Goal: Complete application form

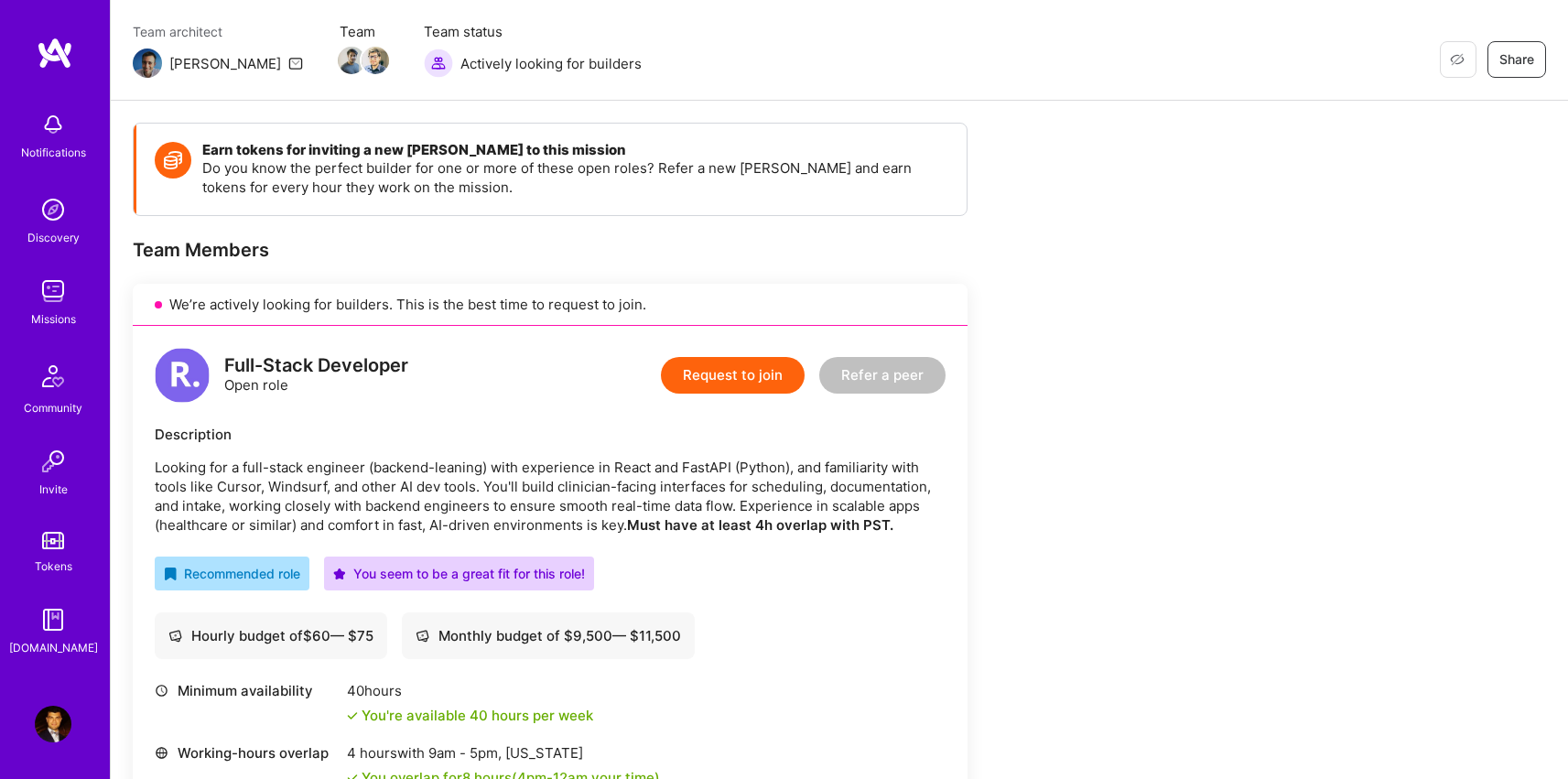
scroll to position [375, 0]
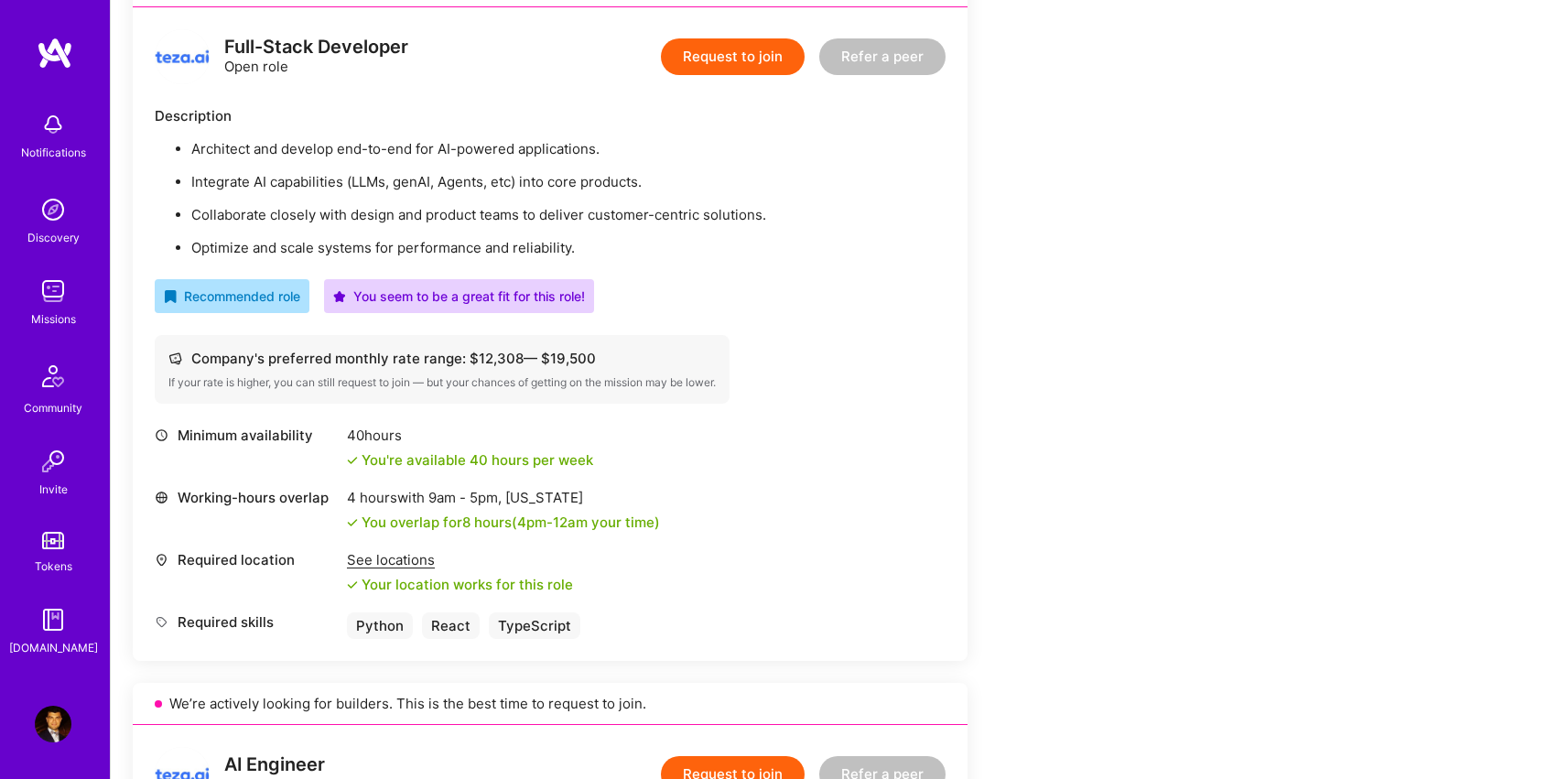
scroll to position [359, 0]
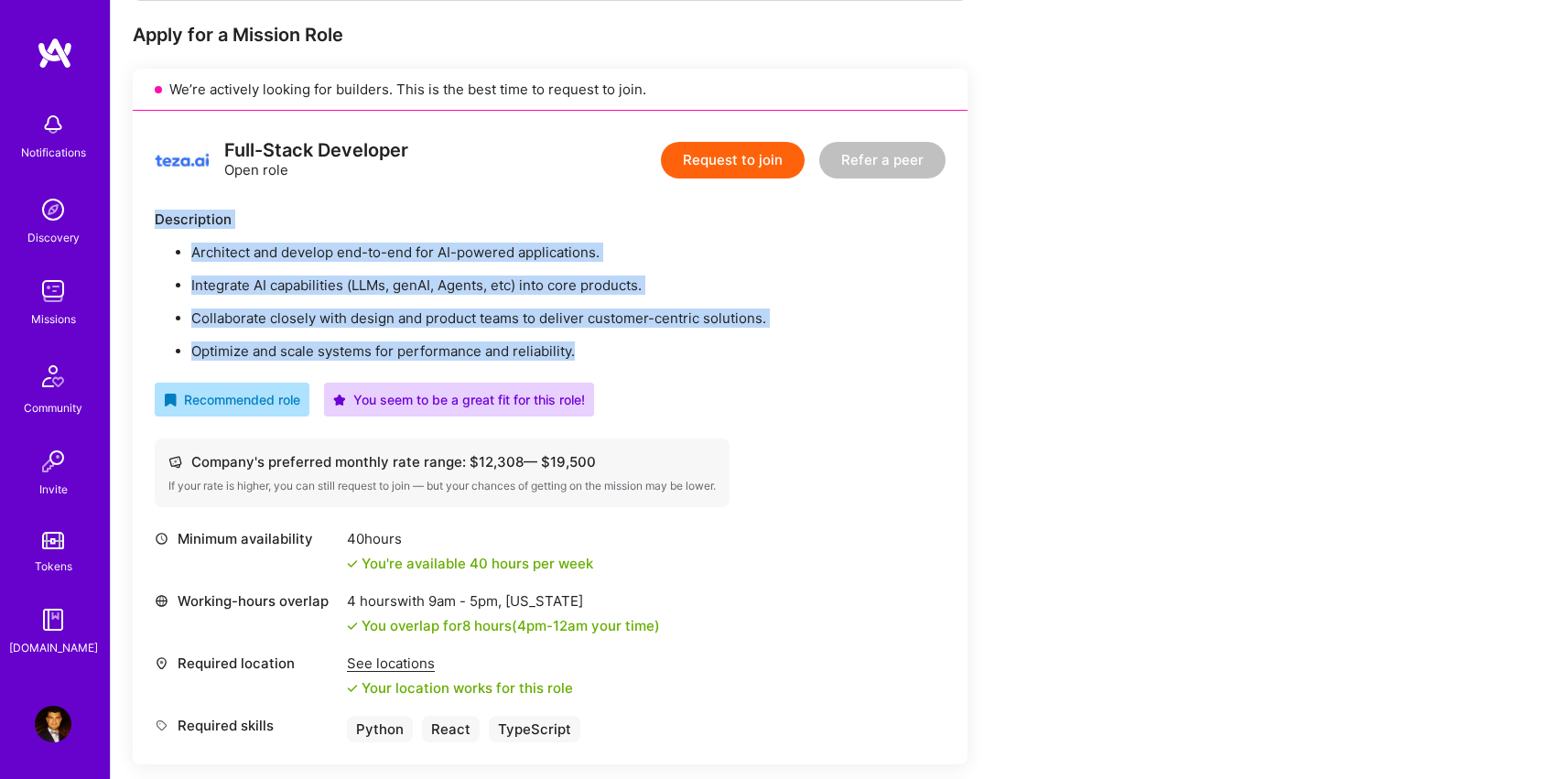
drag, startPoint x: 153, startPoint y: 214, endPoint x: 781, endPoint y: 354, distance: 643.4
click at [781, 354] on div "Full-Stack Developer Open role Request to join Refer a peer Description Archite…" at bounding box center [550, 437] width 835 height 653
copy div "Description Architect and develop end-to-end for AI-powered applications. Integ…"
click at [735, 155] on button "Request to join" at bounding box center [733, 160] width 143 height 37
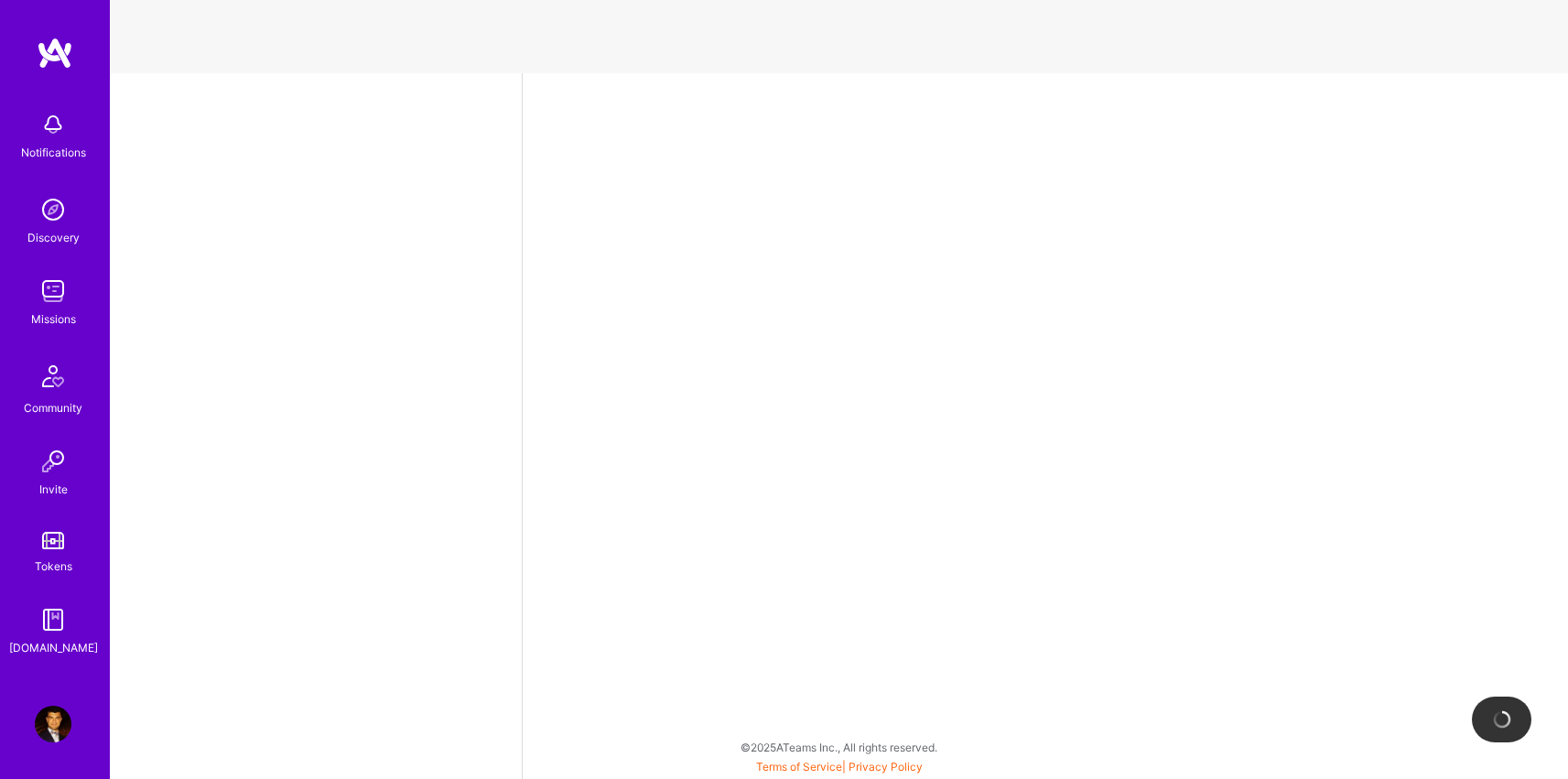
select select "US"
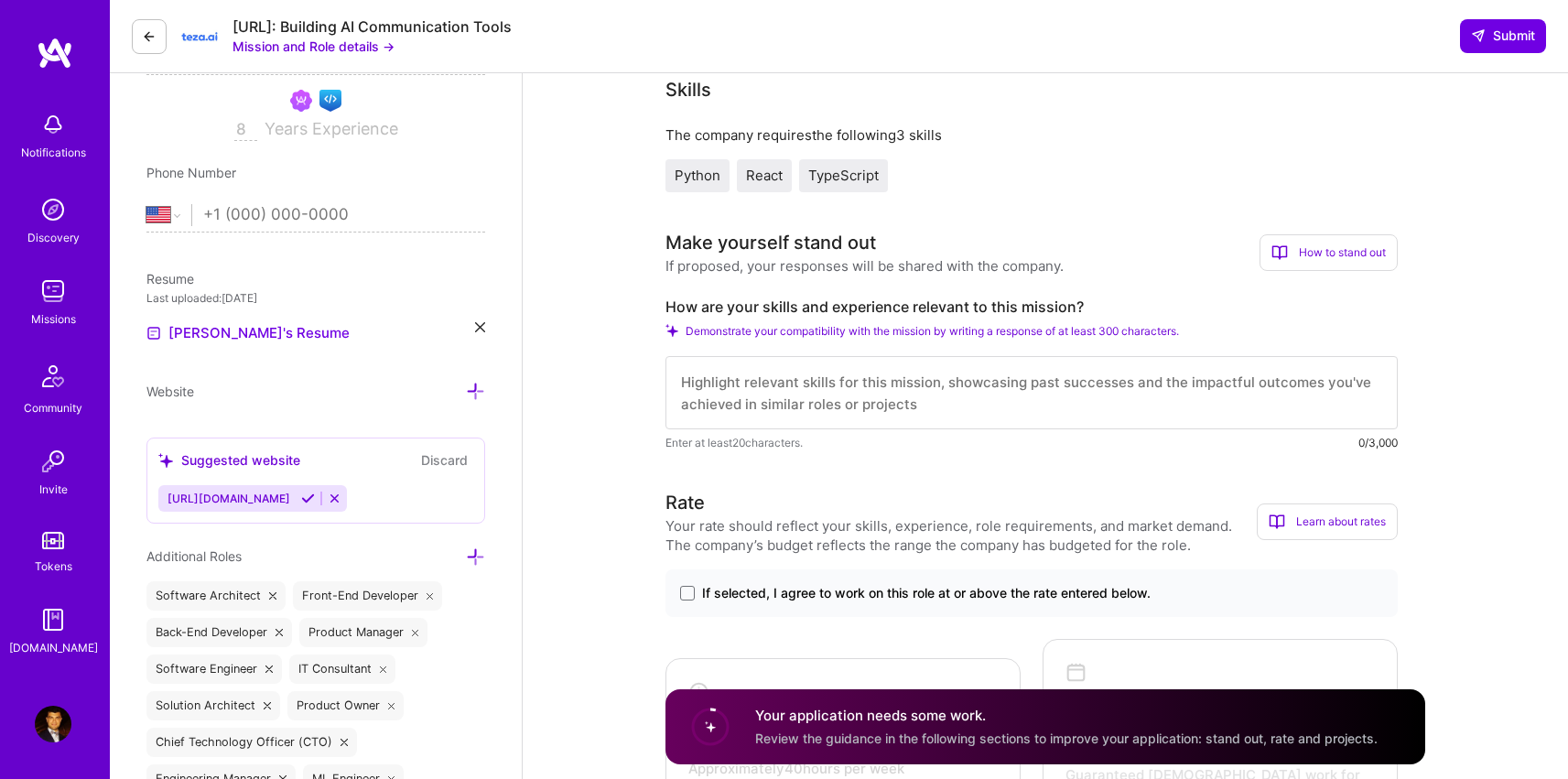
scroll to position [697, 0]
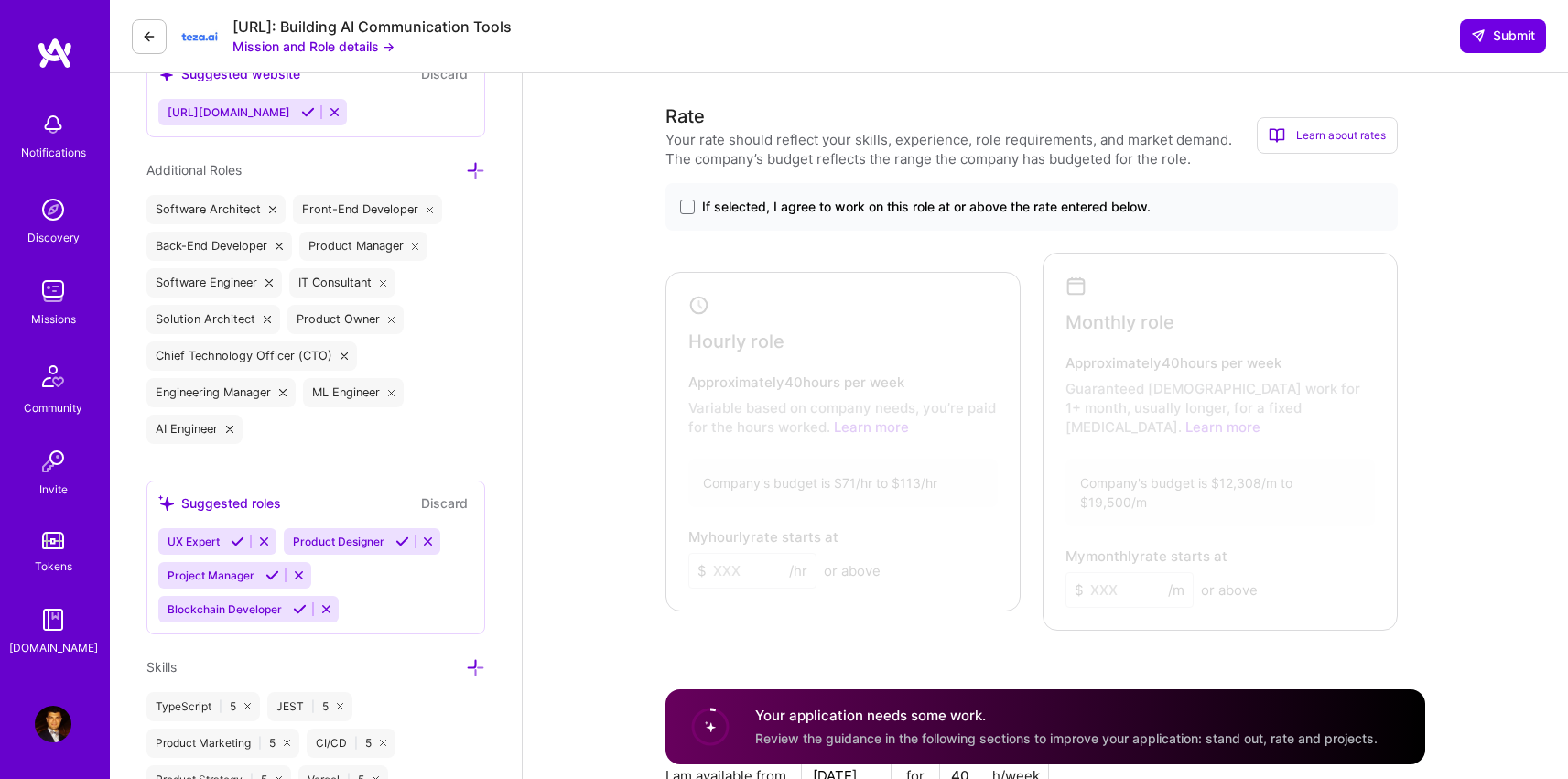
click at [801, 206] on span "If selected, I agree to work on this role at or above the rate entered below." at bounding box center [926, 207] width 449 height 18
click at [0, 0] on input "If selected, I agree to work on this role at or above the rate entered below." at bounding box center [0, 0] width 0 height 0
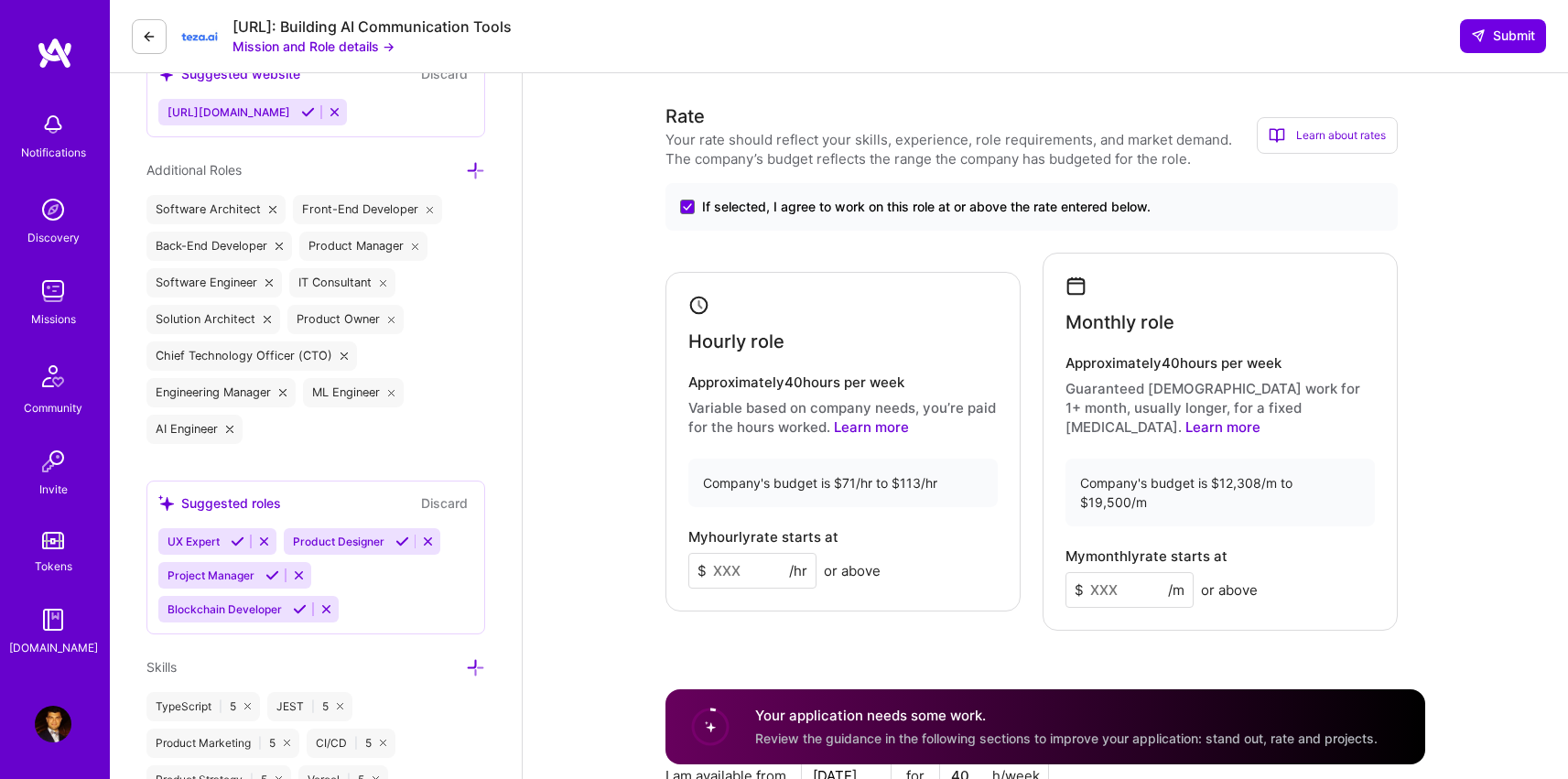
click at [760, 553] on input at bounding box center [752, 570] width 128 height 36
type input "110"
click at [1105, 572] on input at bounding box center [1130, 590] width 128 height 36
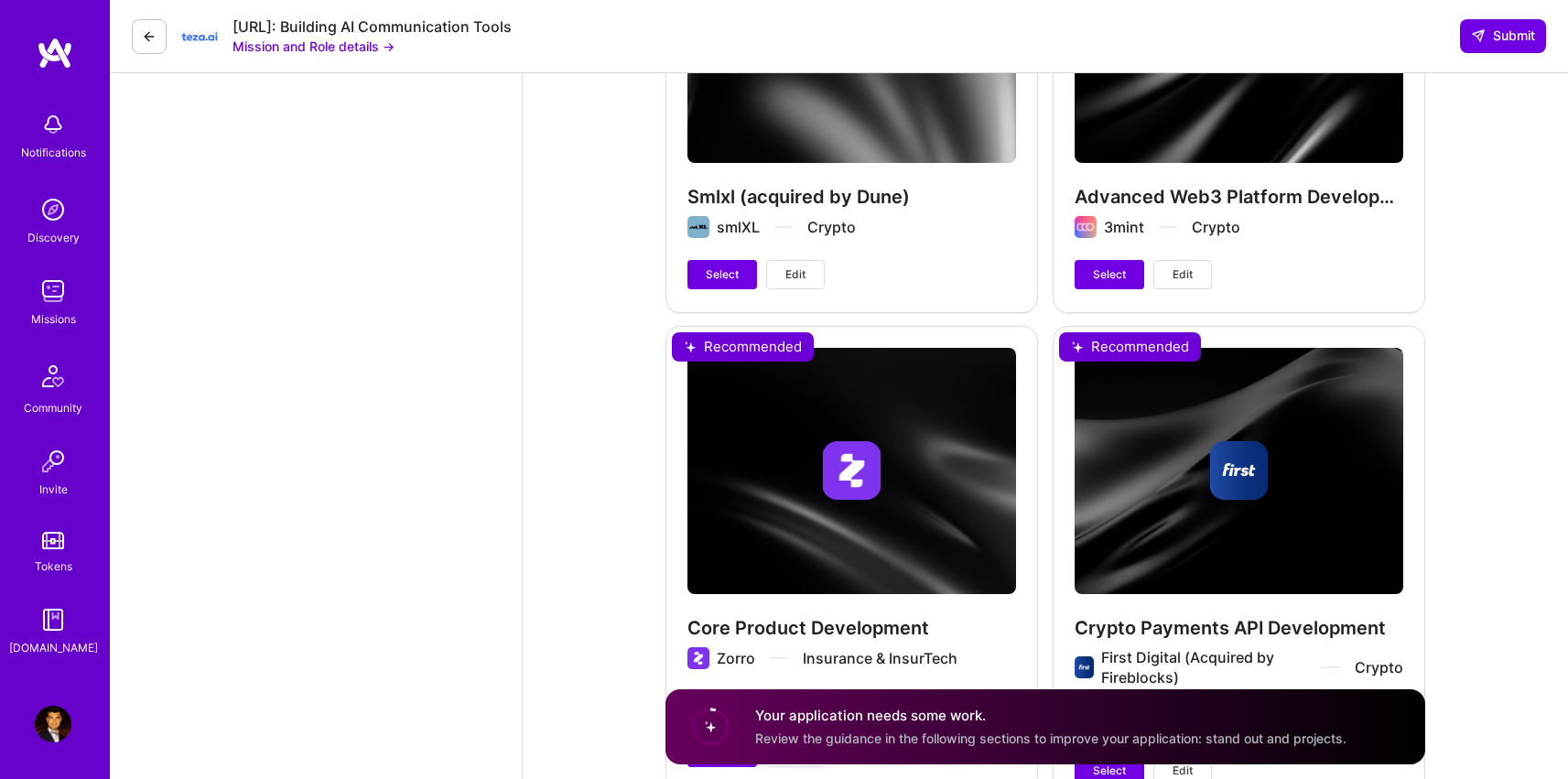
scroll to position [4151, 0]
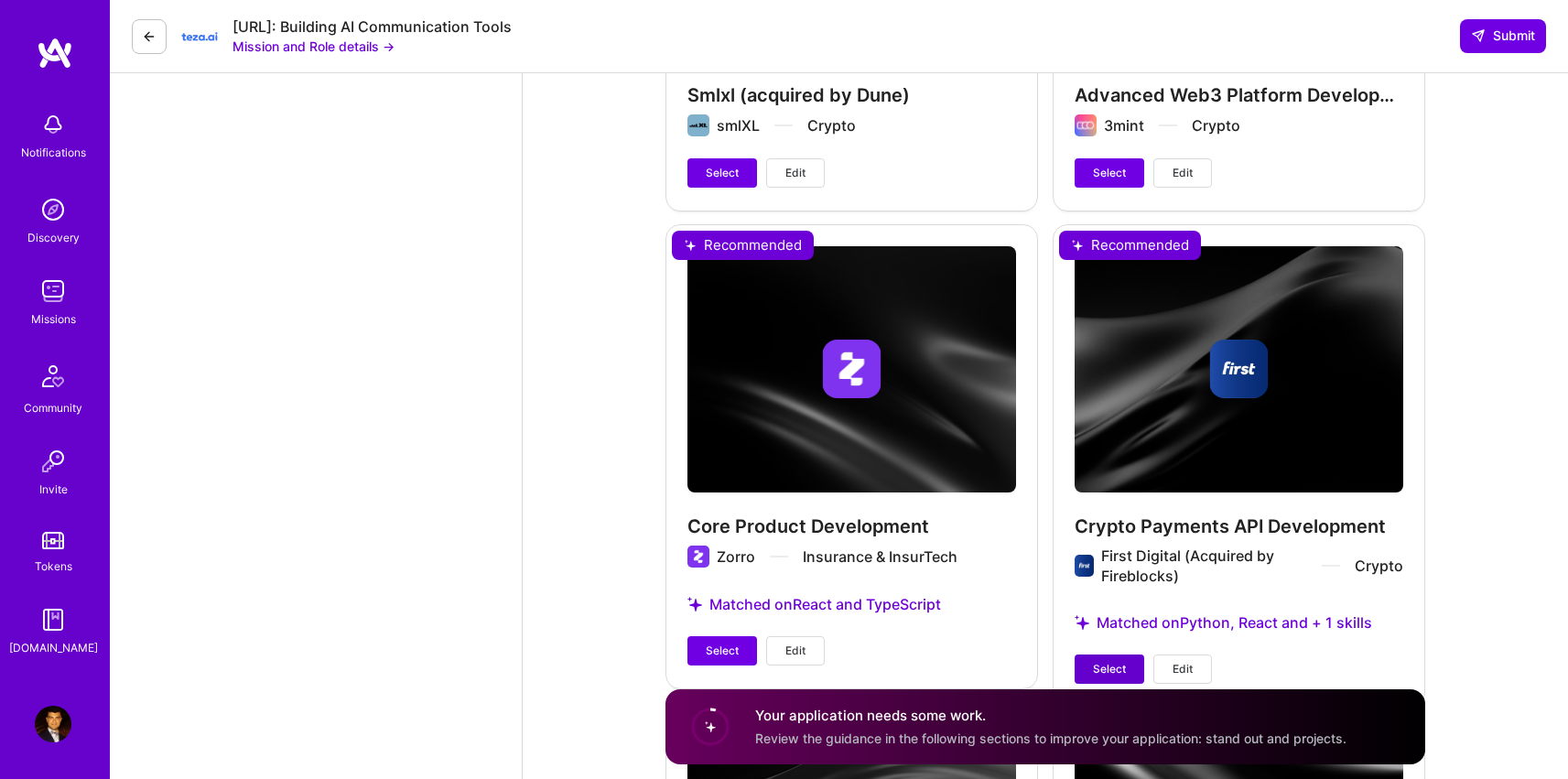
type input "17000"
click at [1124, 660] on span "Select" at bounding box center [1109, 669] width 33 height 17
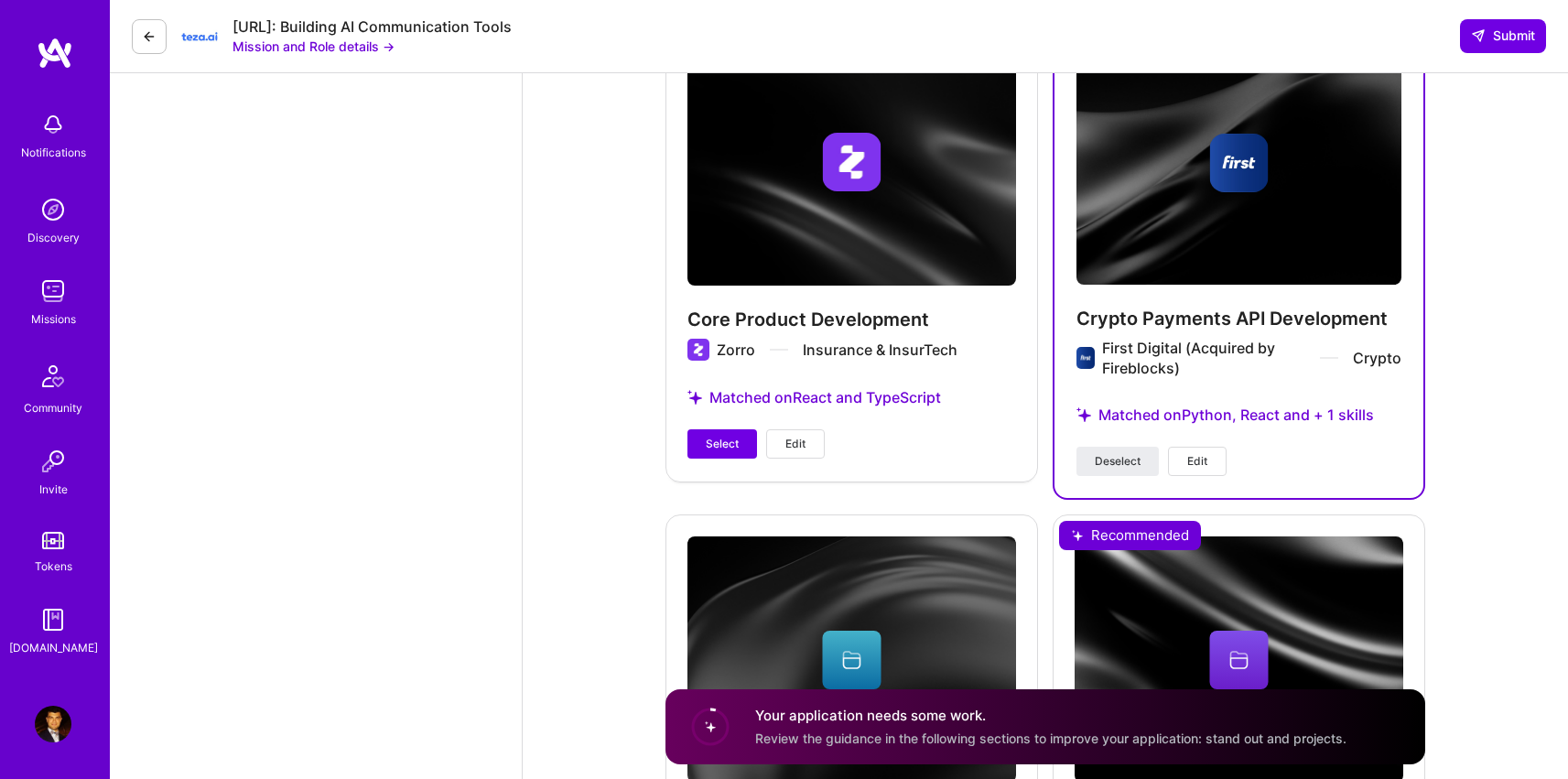
scroll to position [3313, 0]
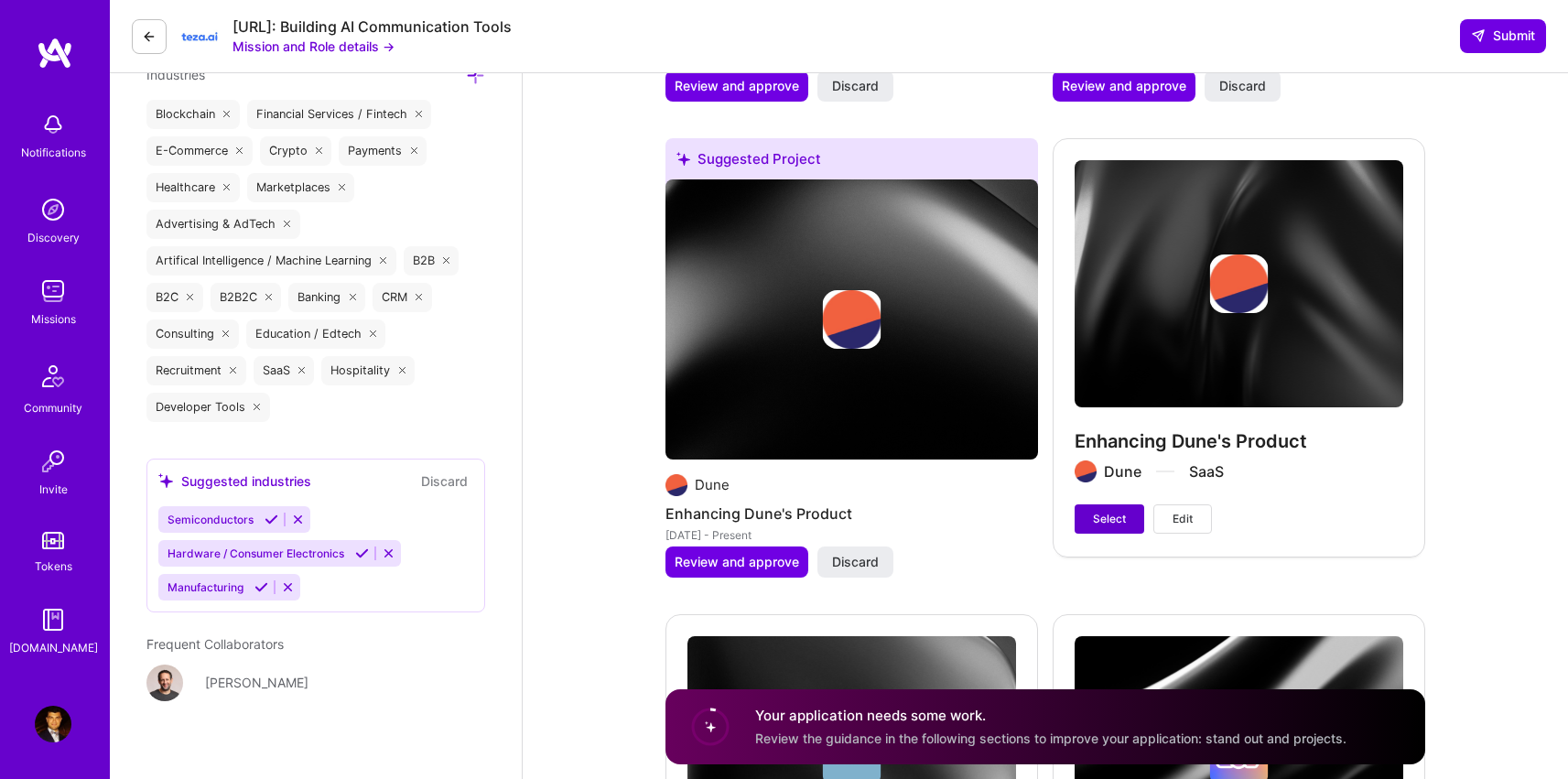
click at [1118, 511] on span "Select" at bounding box center [1109, 519] width 33 height 17
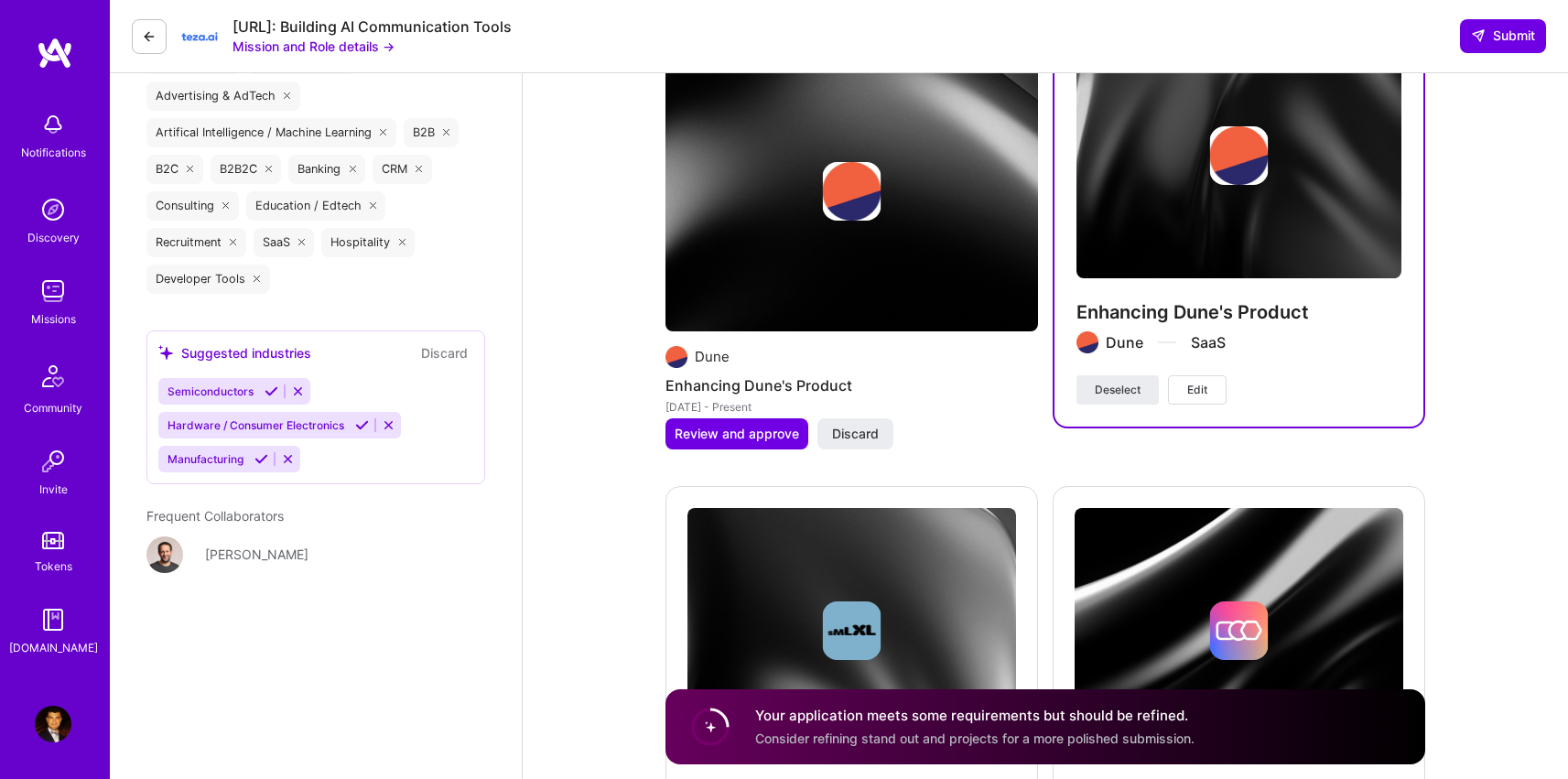
scroll to position [4390, 0]
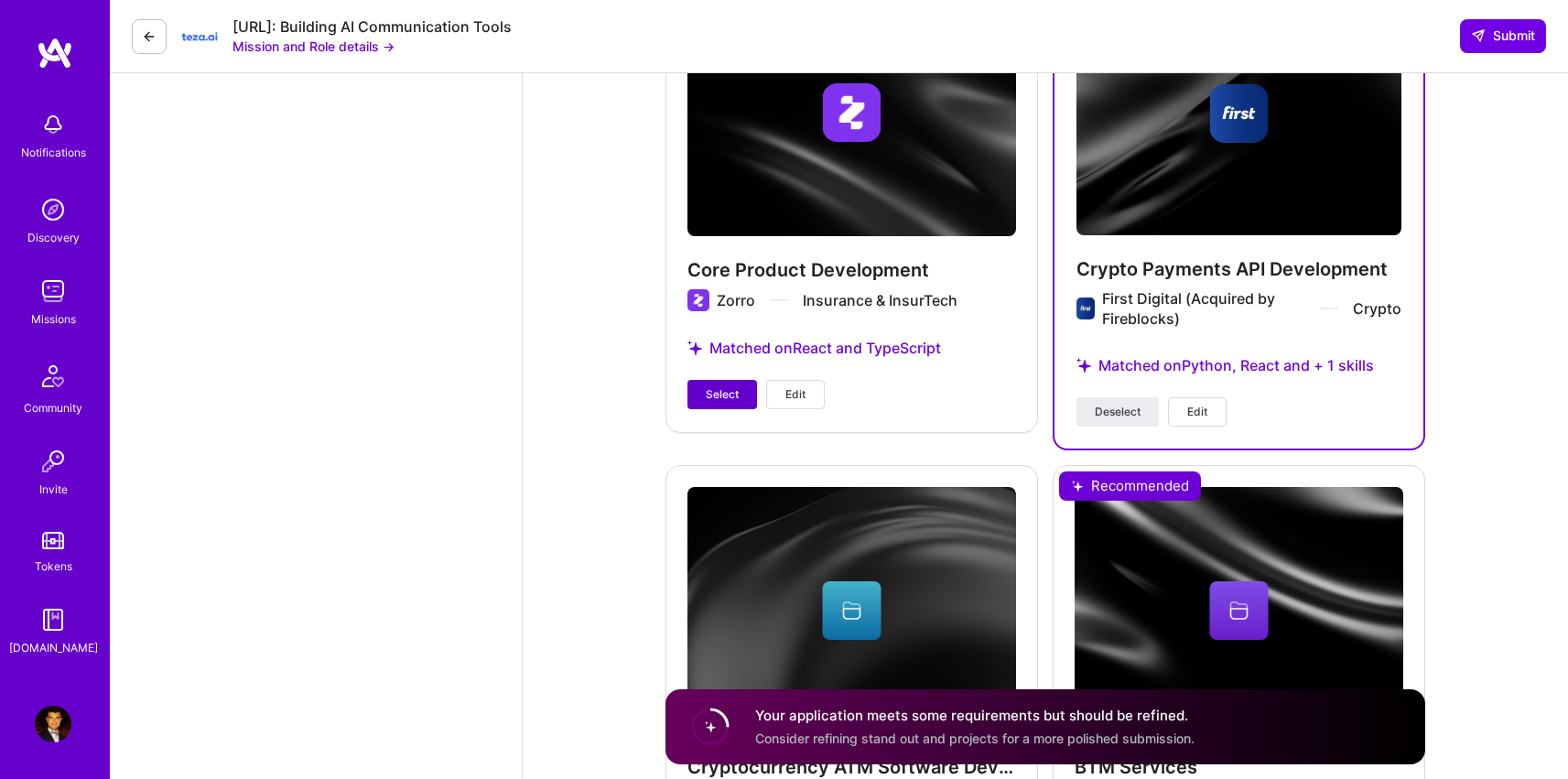
click at [726, 386] on span "Select" at bounding box center [722, 394] width 33 height 17
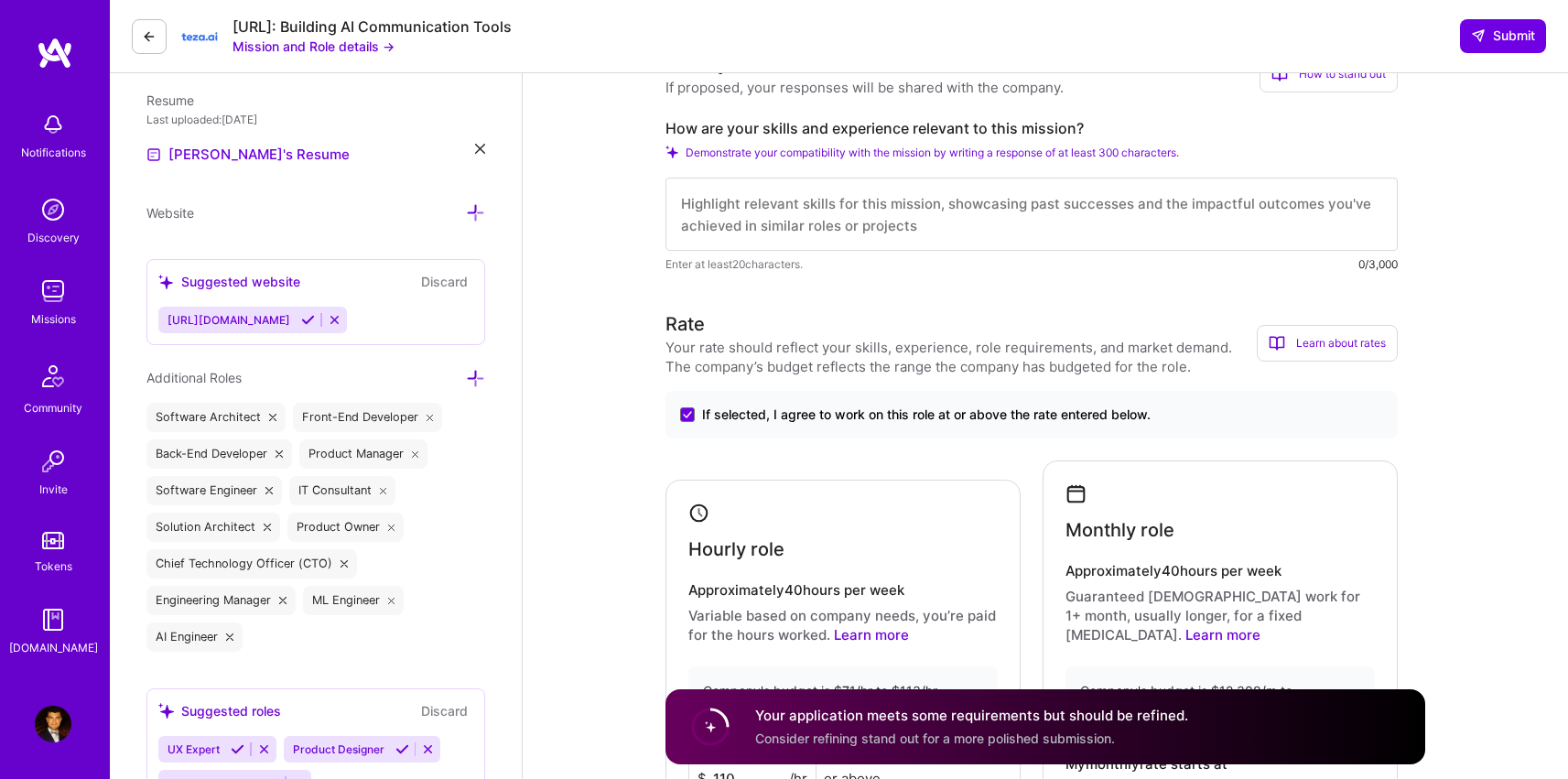
scroll to position [245, 0]
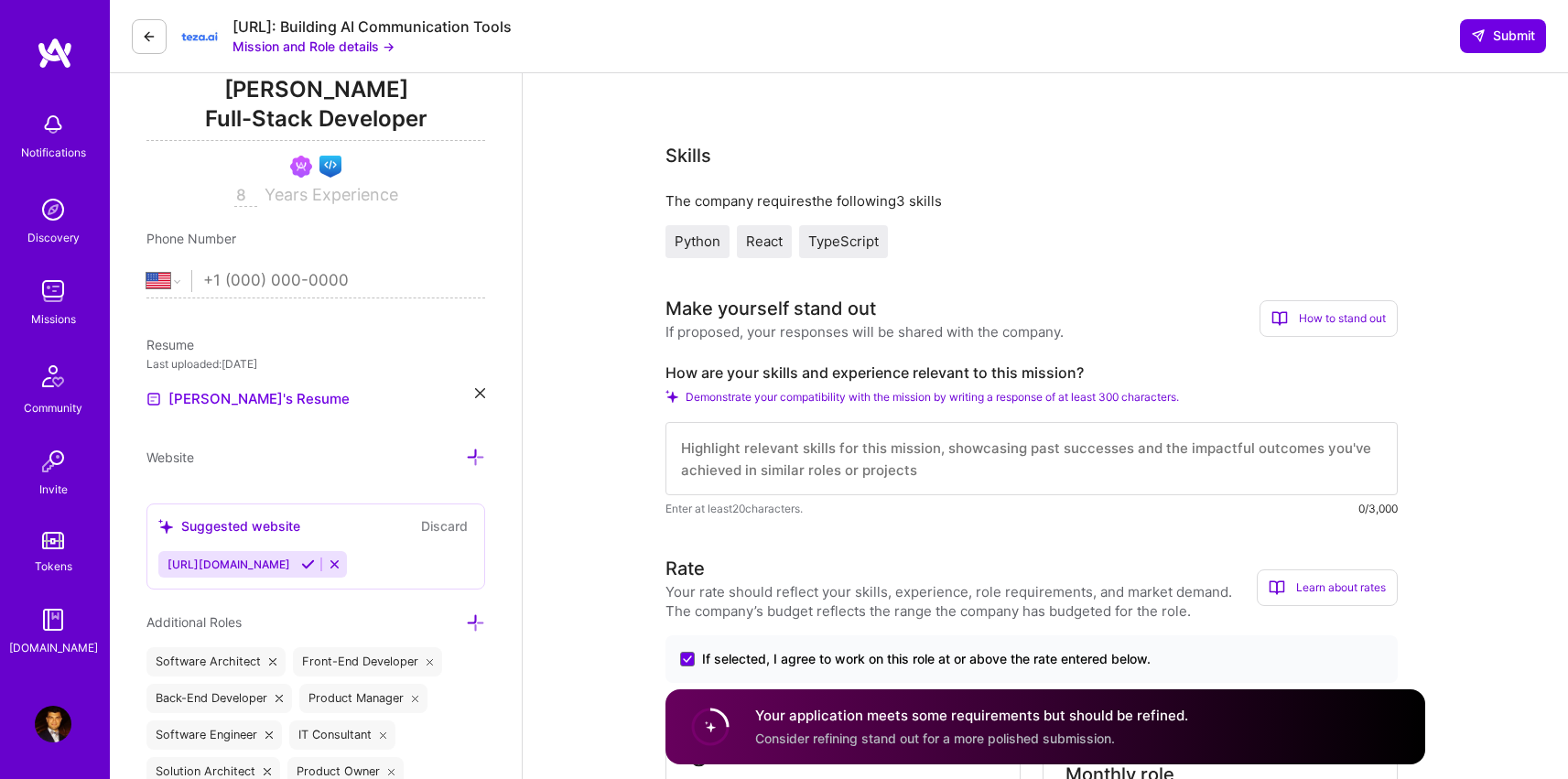
click at [740, 438] on textarea at bounding box center [1031, 458] width 733 height 73
click at [1036, 439] on textarea at bounding box center [1031, 458] width 733 height 73
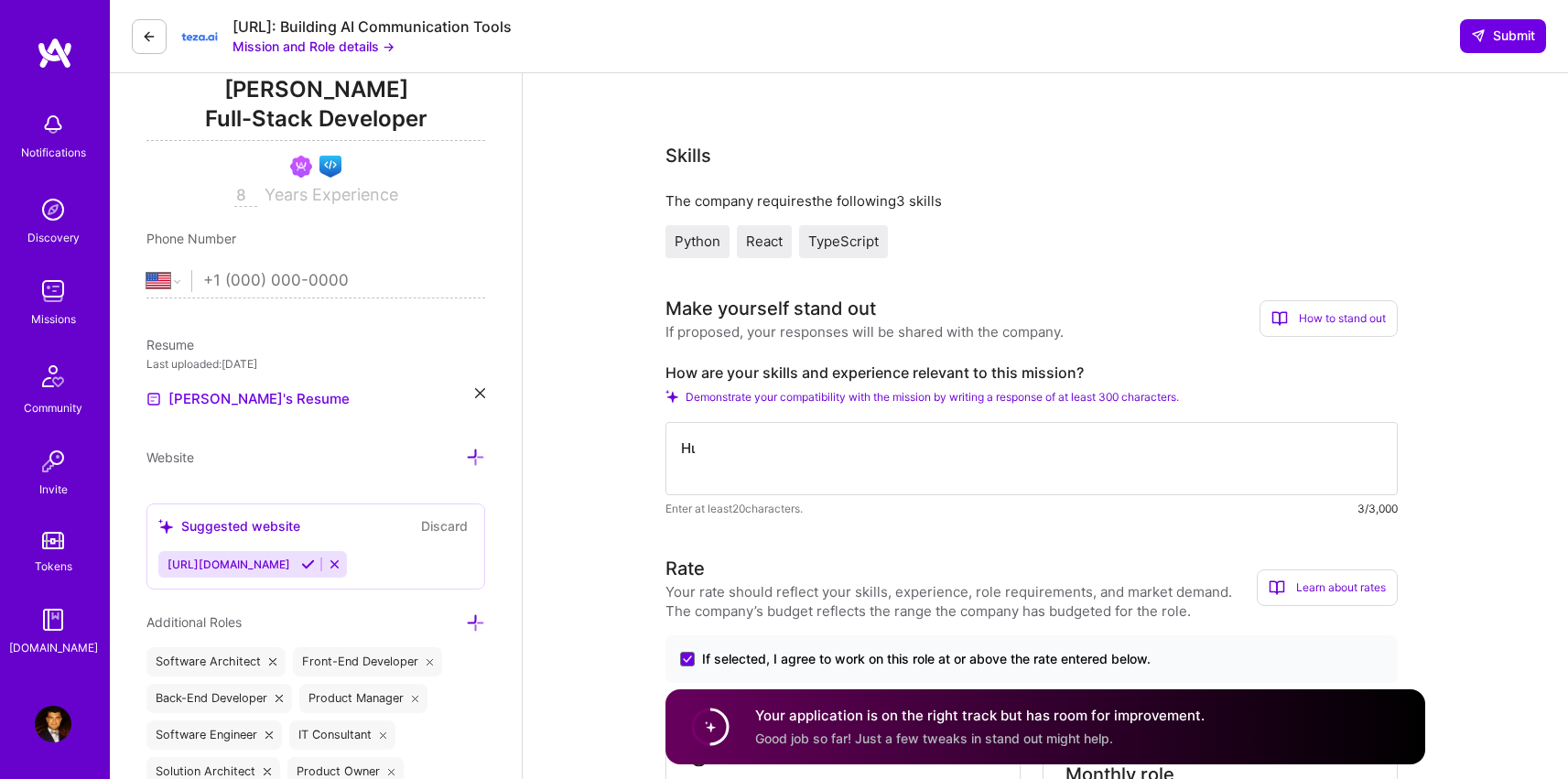
type textarea "Η"
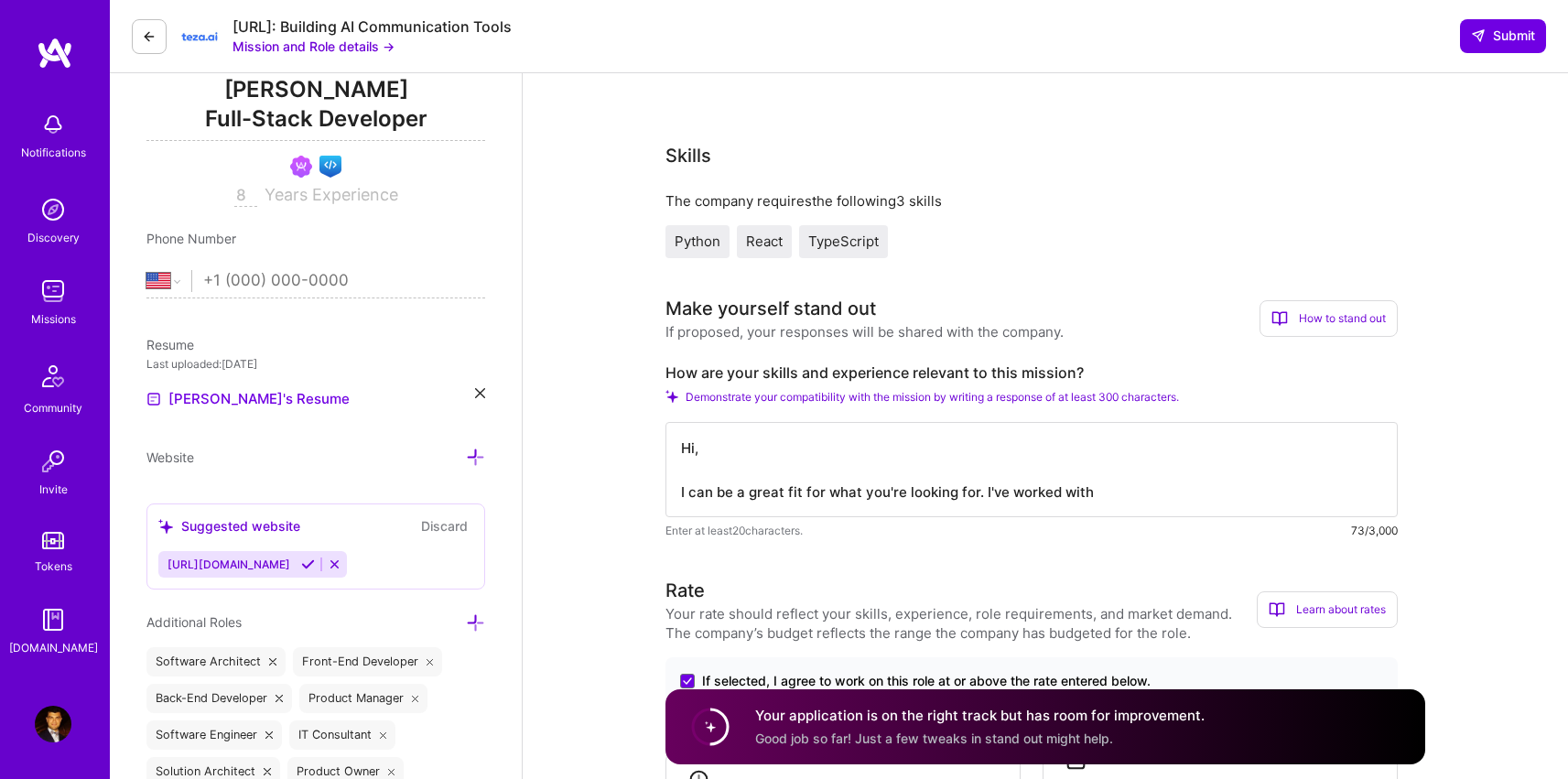
click at [1152, 493] on textarea "Hi, I can be a great fit for what you're looking for. I've worked with" at bounding box center [1031, 469] width 733 height 96
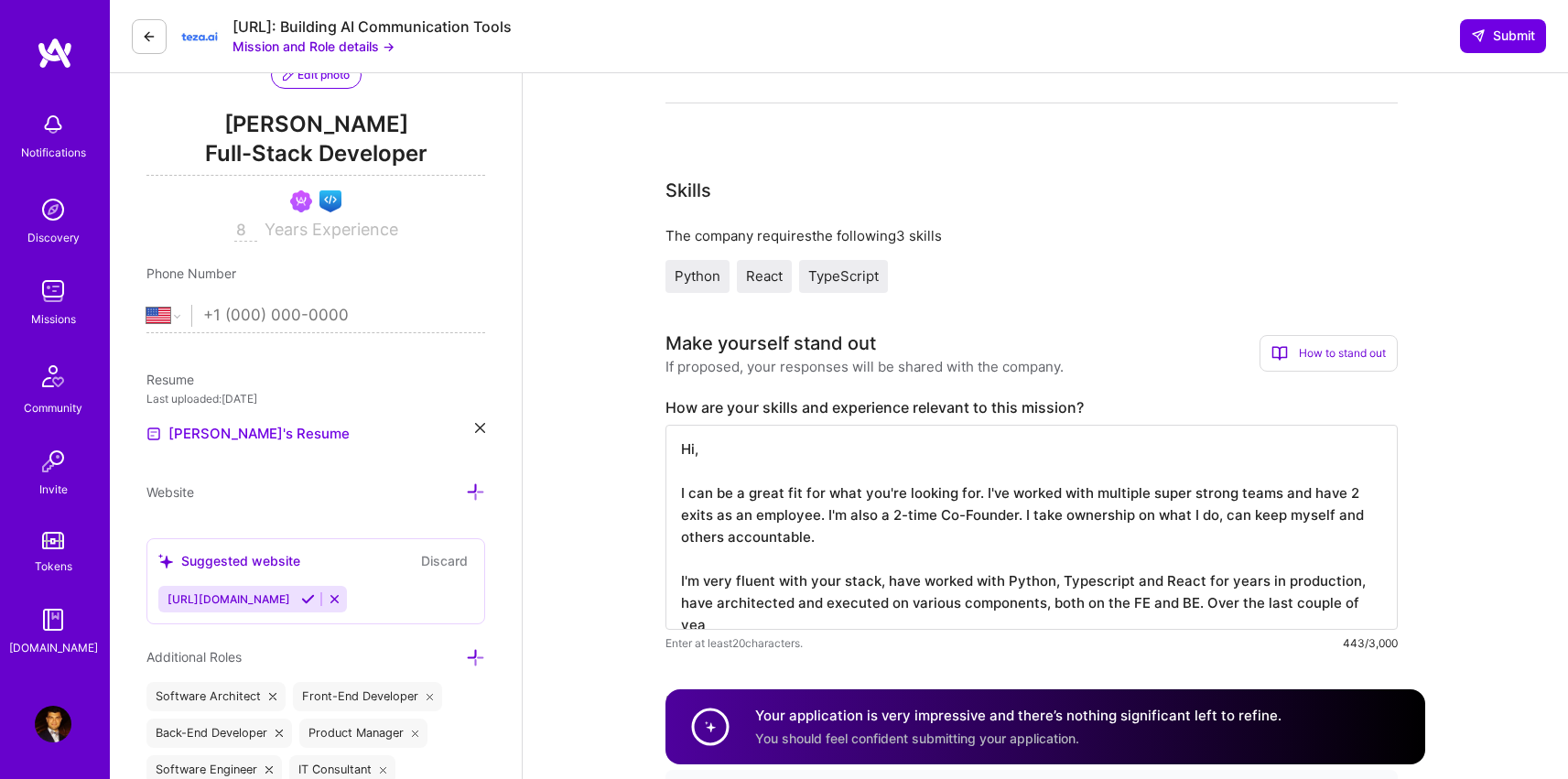
scroll to position [0, 0]
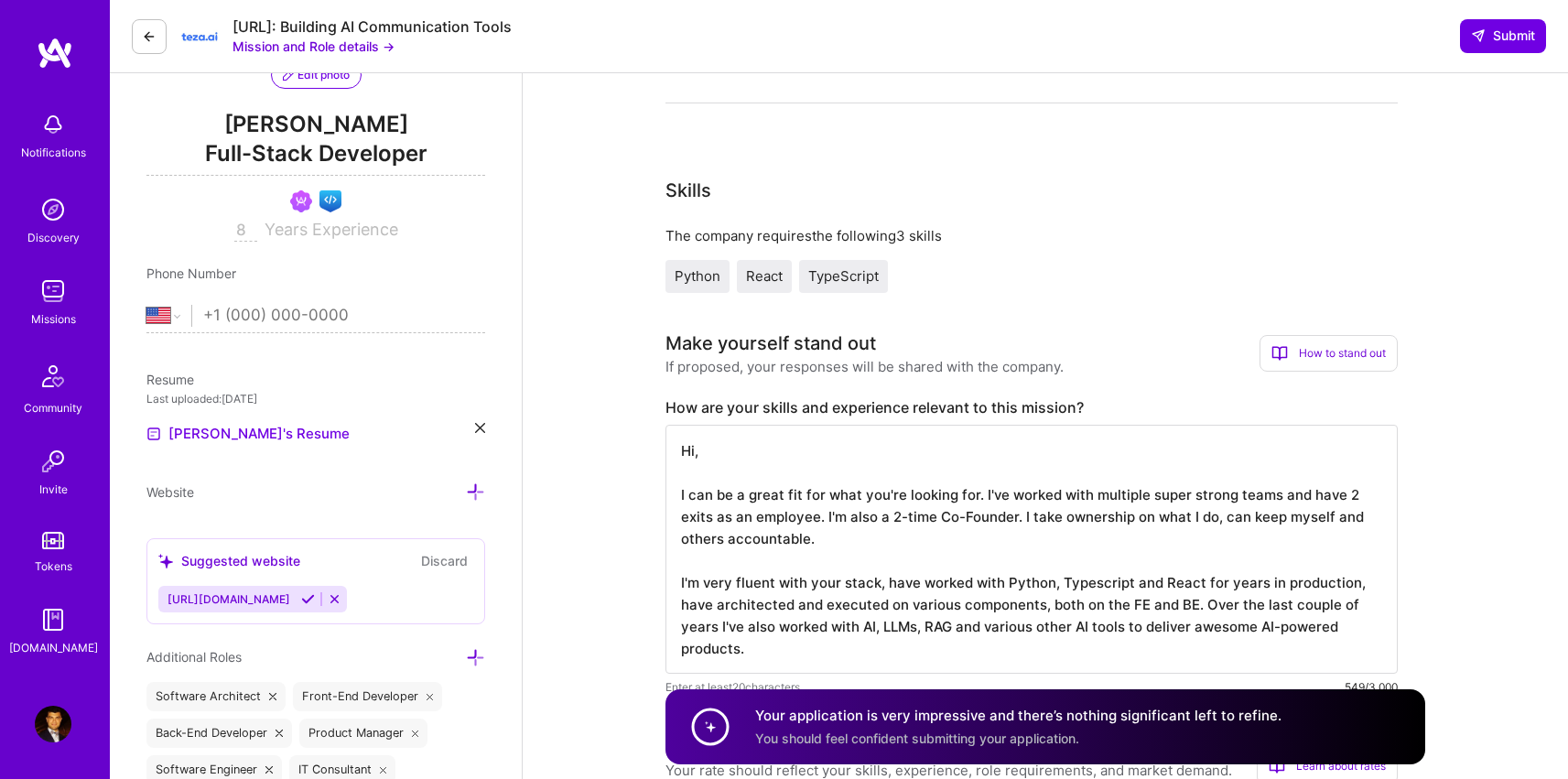
type textarea "Hi, I can be a great fit for what you're looking for. I've worked with multiple…"
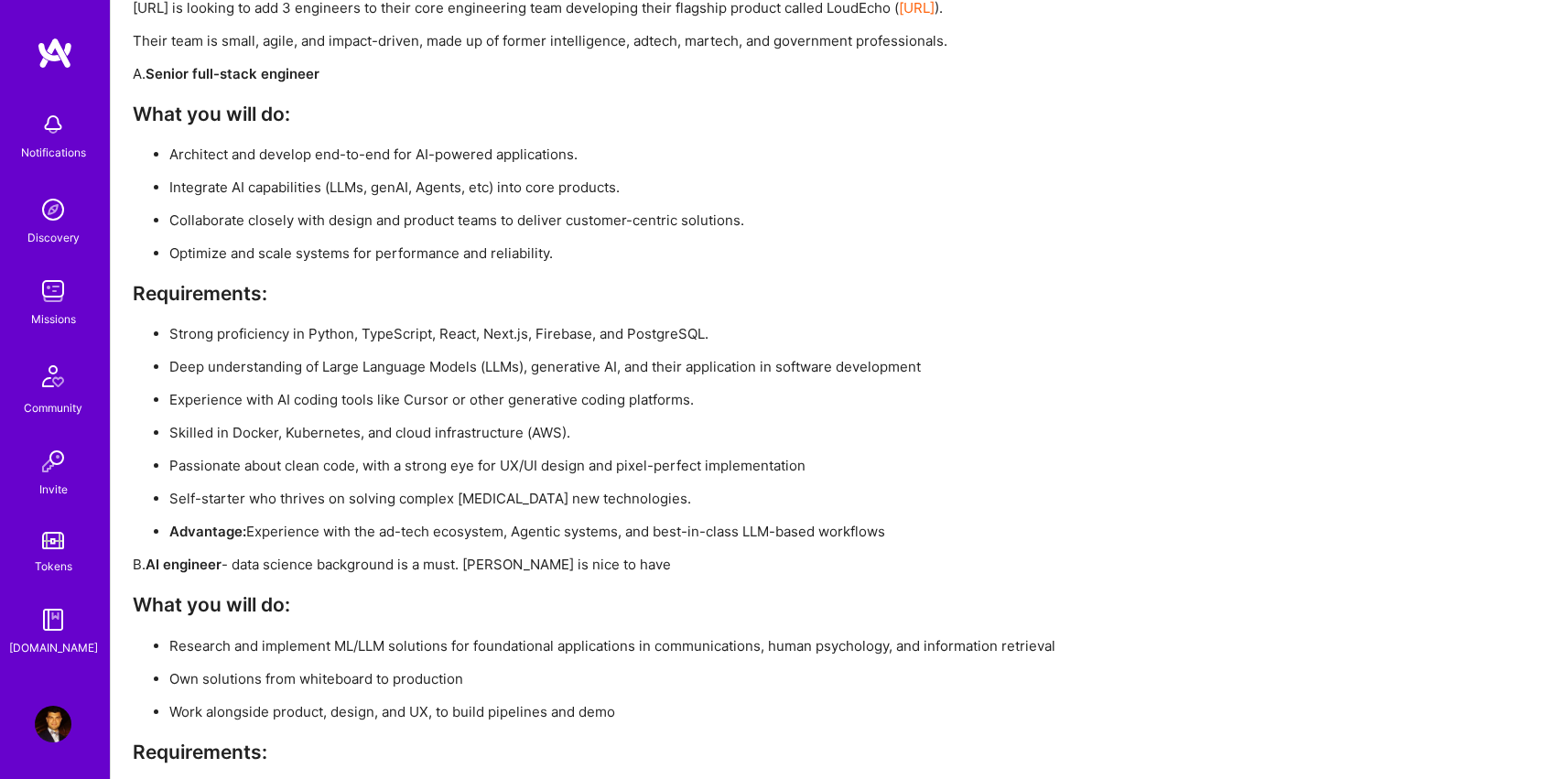
scroll to position [2991, 0]
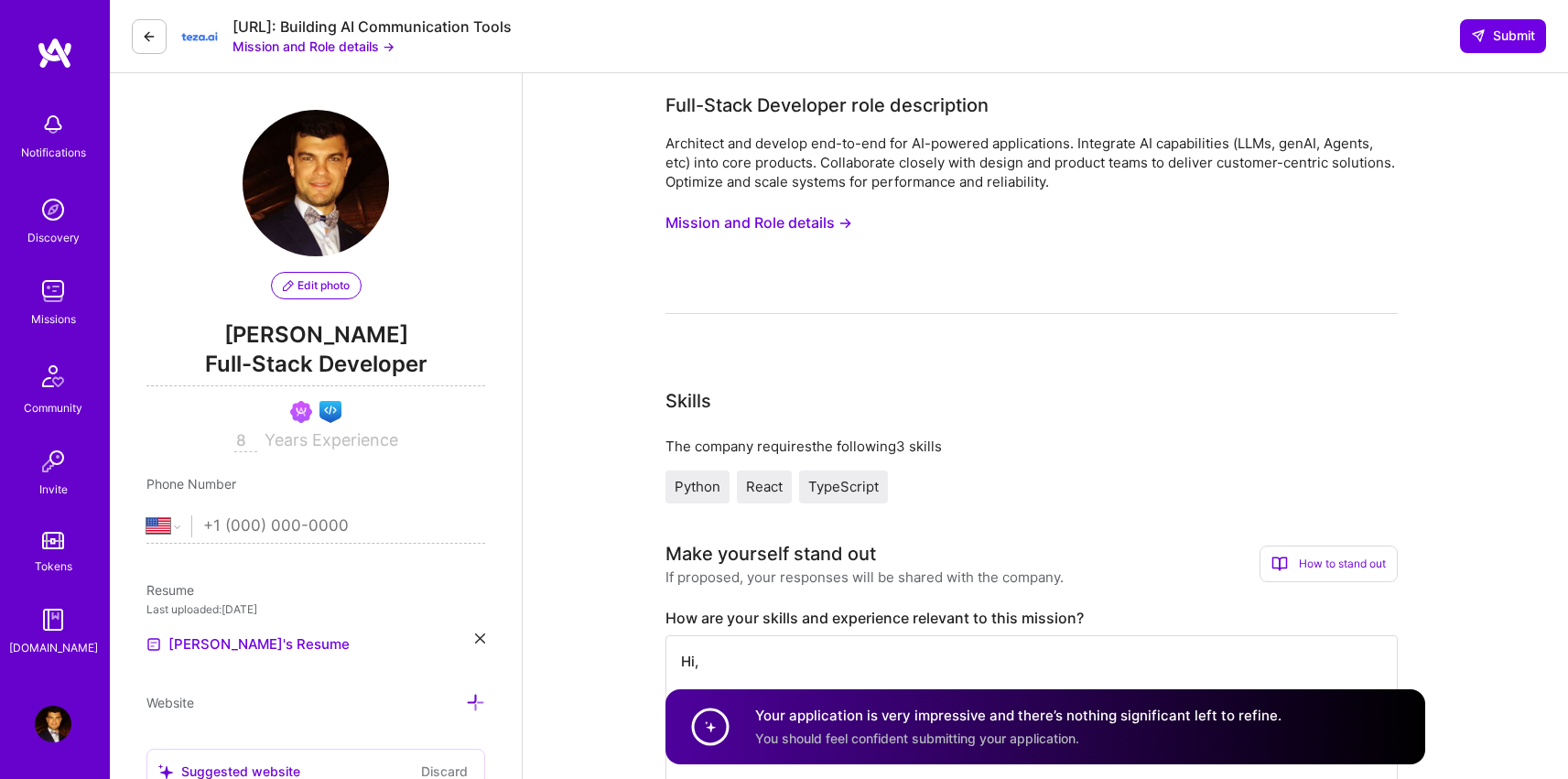
select select "US"
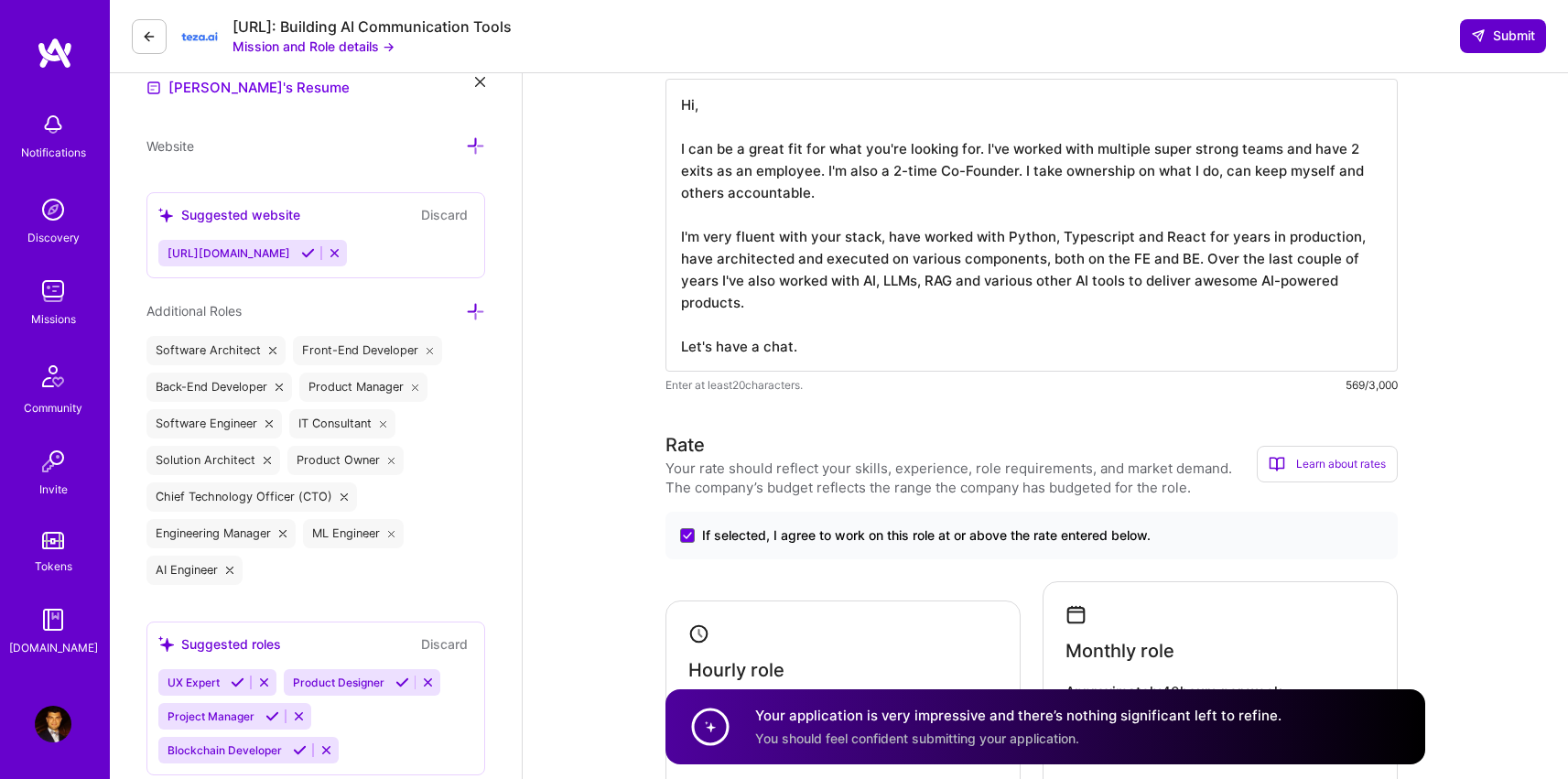
type textarea "Hi, I can be a great fit for what you're looking for. I've worked with multiple…"
click at [1519, 42] on button "Submit" at bounding box center [1504, 36] width 86 height 33
